Goal: Information Seeking & Learning: Learn about a topic

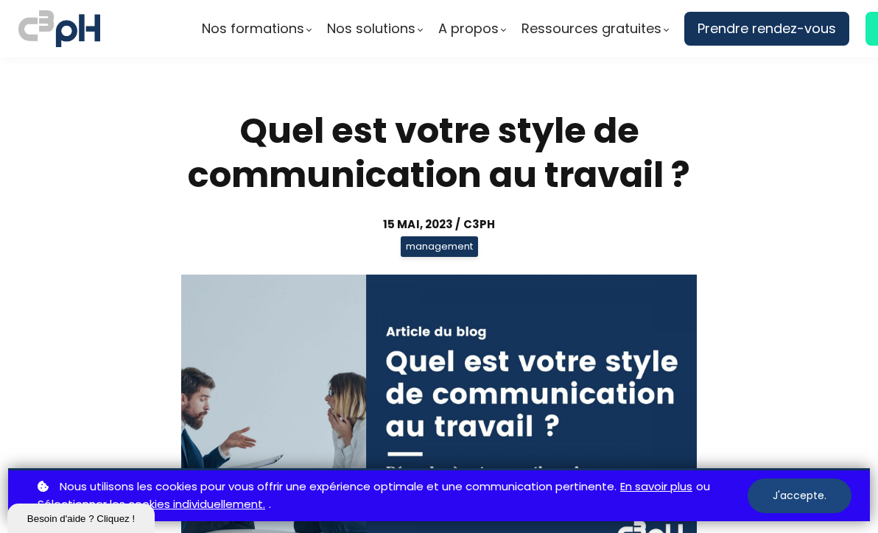
click at [818, 491] on button "J'accepte." at bounding box center [800, 496] width 104 height 35
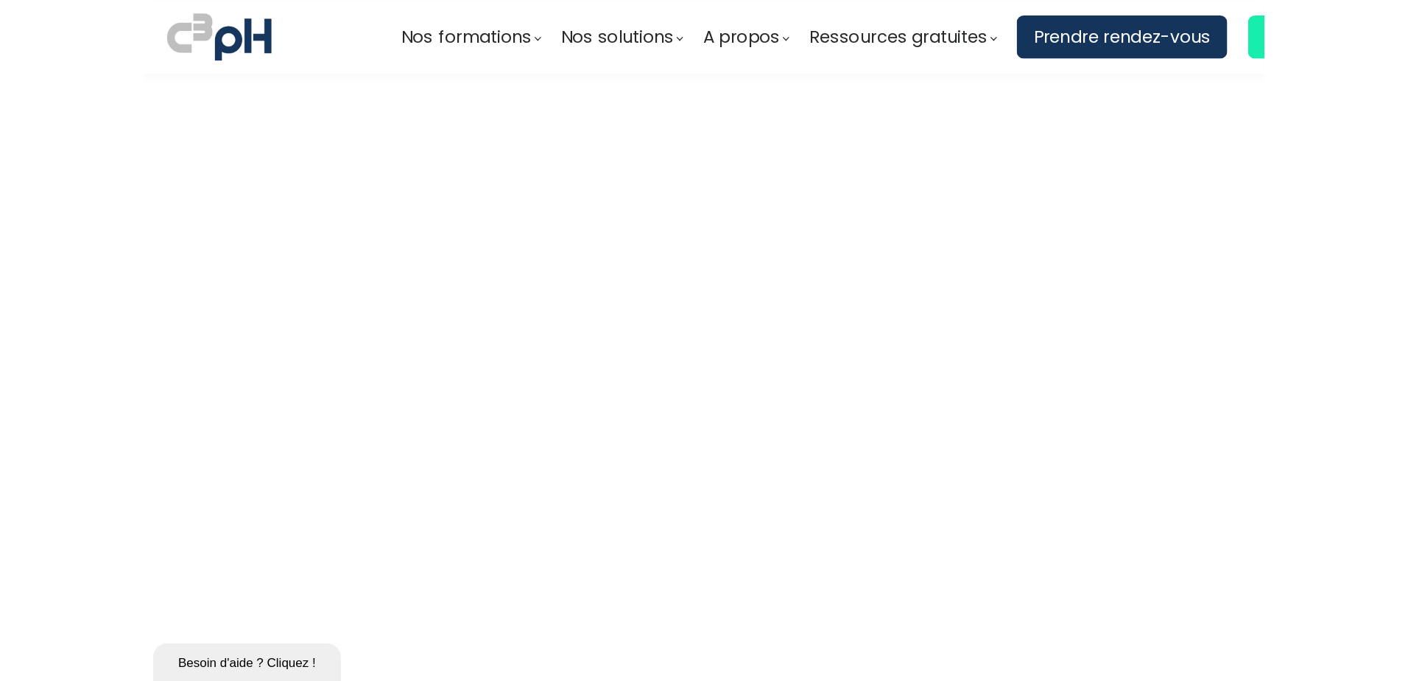
scroll to position [3837, 0]
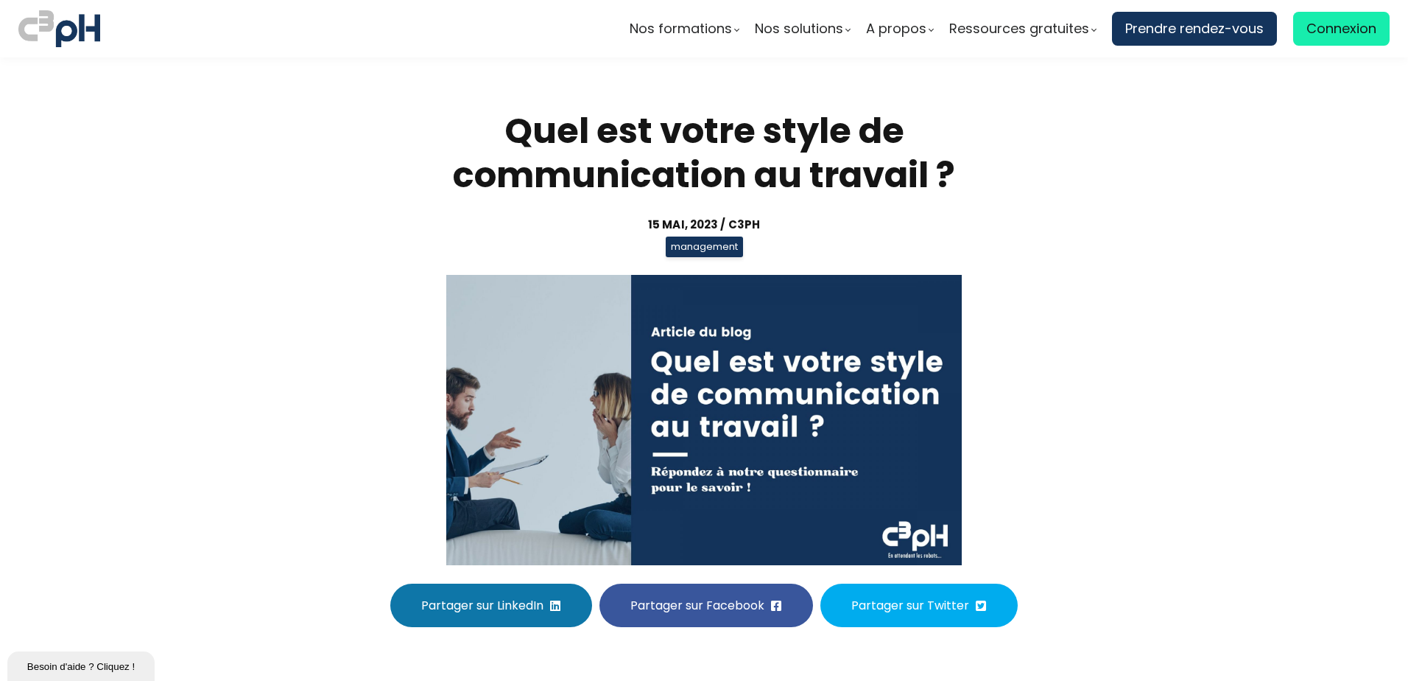
scroll to position [3837, 0]
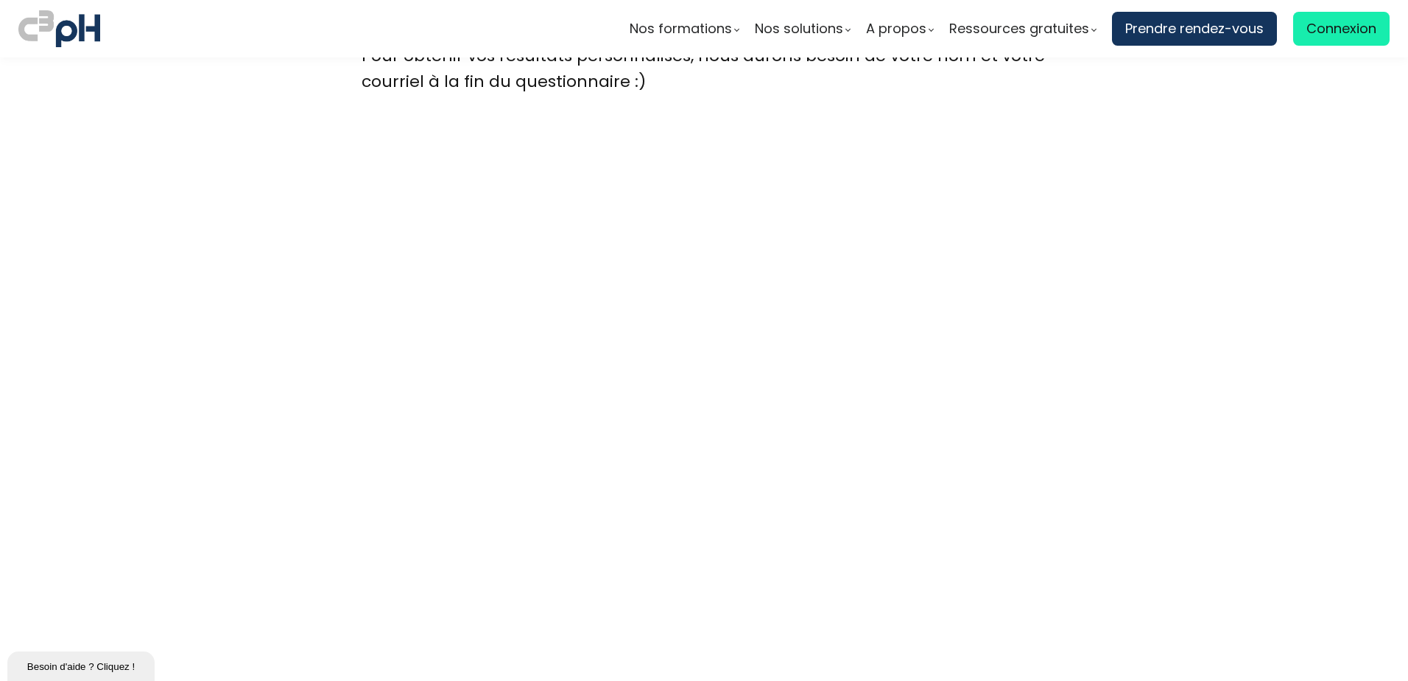
scroll to position [3984, 0]
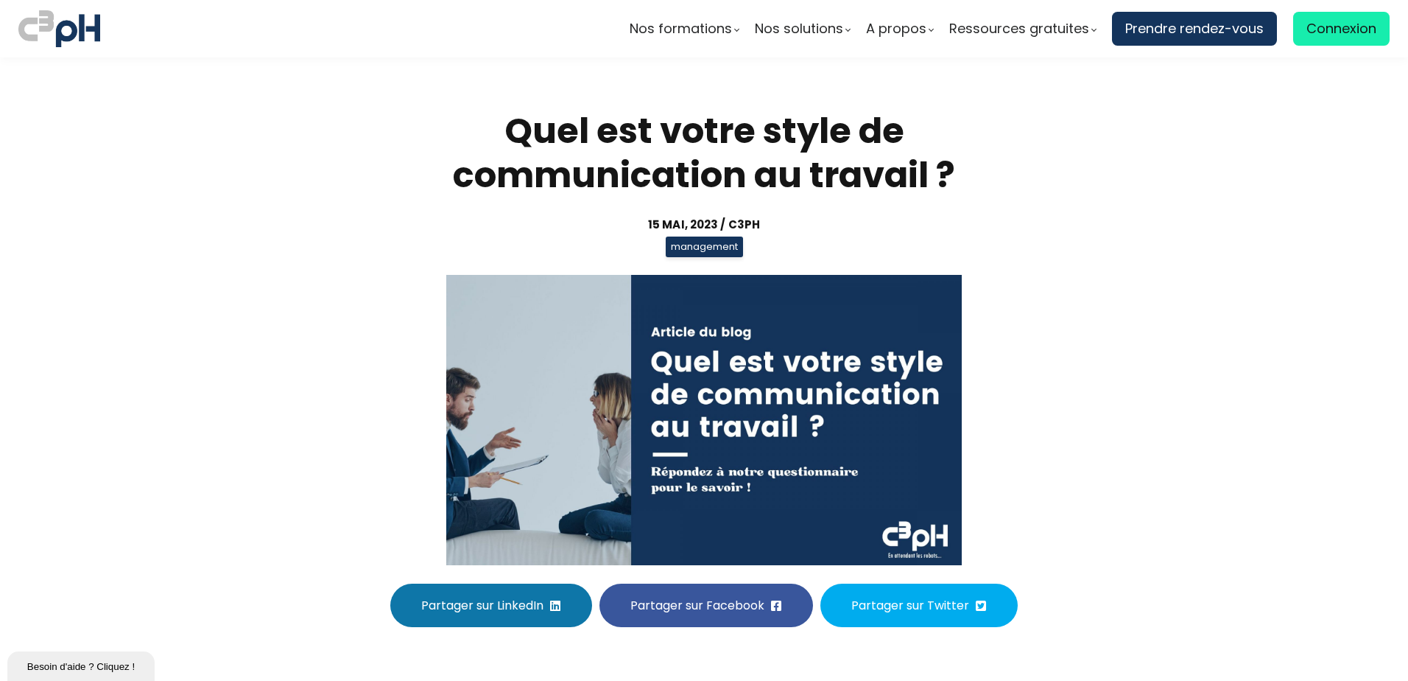
scroll to position [3984, 0]
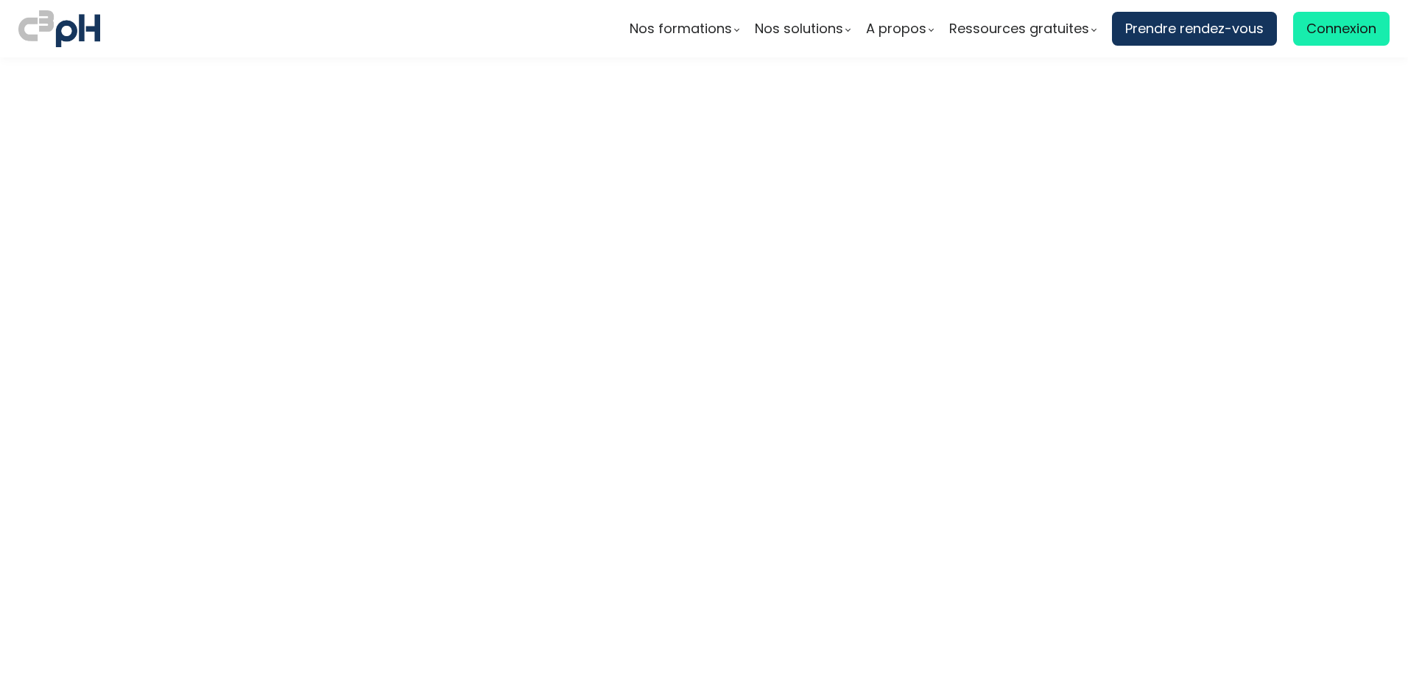
scroll to position [5458, 0]
